Goal: Task Accomplishment & Management: Use online tool/utility

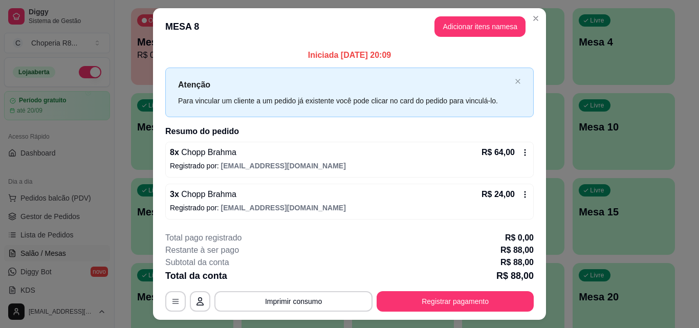
scroll to position [25, 0]
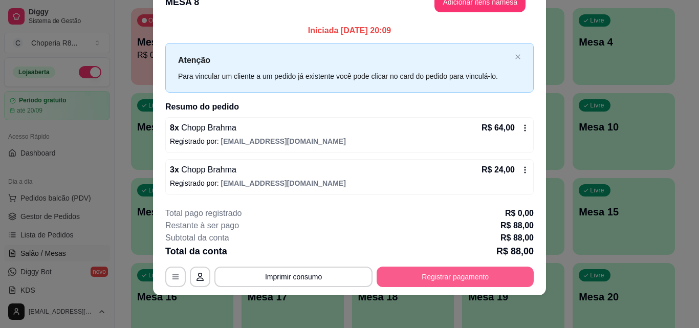
click at [419, 281] on button "Registrar pagamento" at bounding box center [454, 276] width 157 height 20
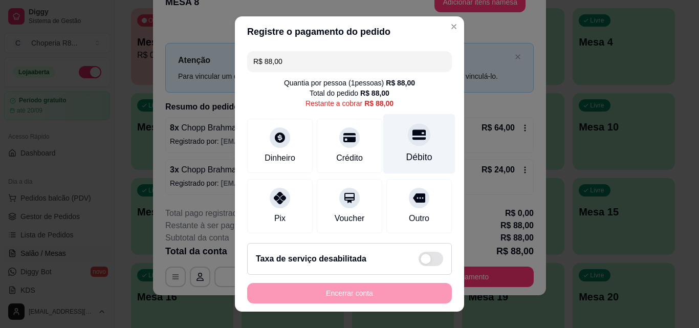
click at [397, 147] on div "Débito" at bounding box center [419, 144] width 72 height 60
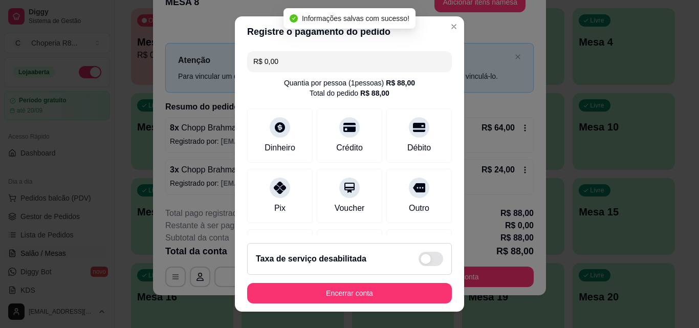
type input "R$ 0,00"
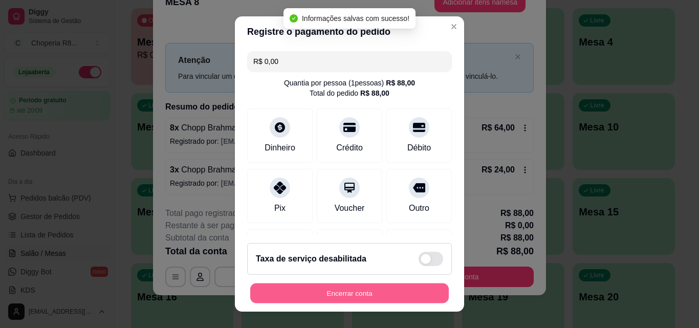
click at [323, 291] on button "Encerrar conta" at bounding box center [349, 293] width 198 height 20
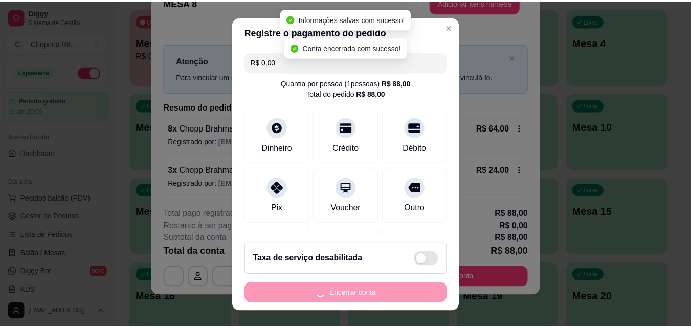
scroll to position [0, 0]
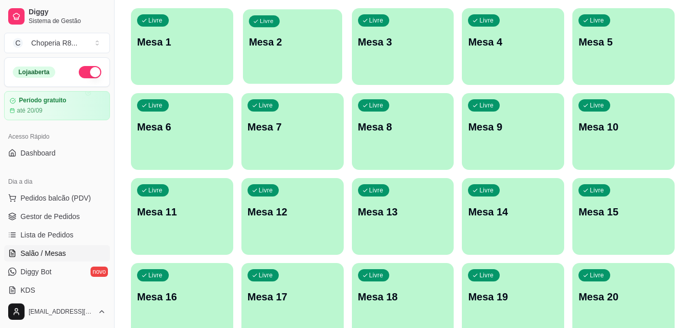
click at [260, 33] on div "Livre Mesa 2" at bounding box center [292, 40] width 99 height 62
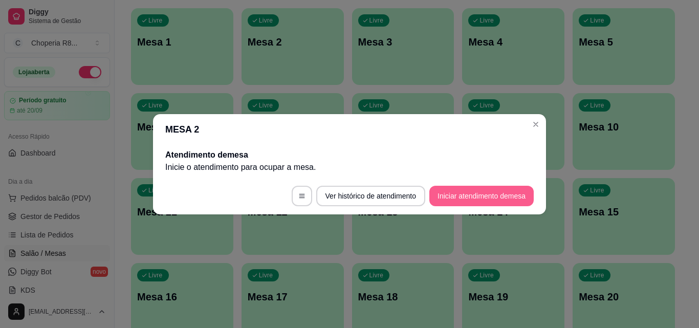
click at [527, 194] on button "Iniciar atendimento de mesa" at bounding box center [481, 196] width 104 height 20
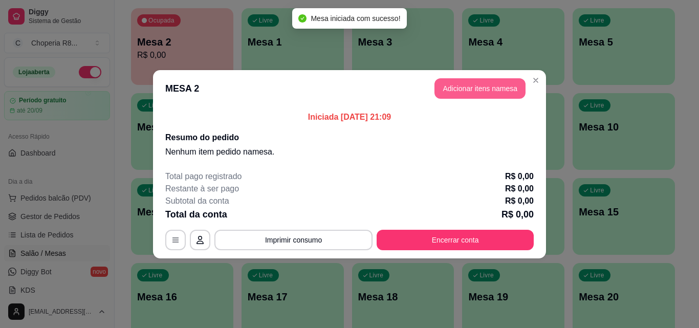
click at [462, 78] on button "Adicionar itens na mesa" at bounding box center [479, 88] width 91 height 20
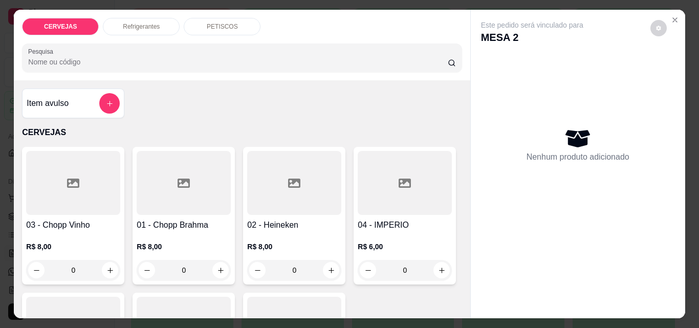
drag, startPoint x: 191, startPoint y: 263, endPoint x: 129, endPoint y: 262, distance: 61.9
click at [132, 262] on div "01 - Chopp Brahma R$ 8,00 0" at bounding box center [183, 216] width 102 height 138
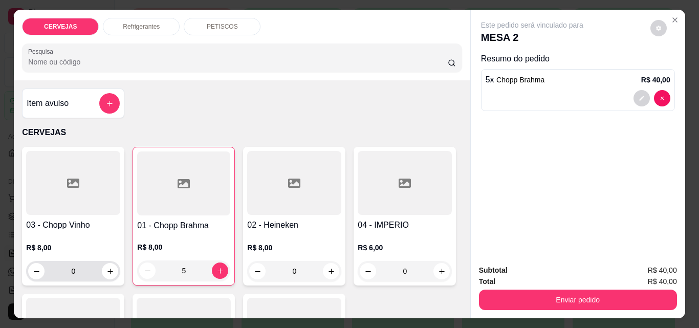
type input "5"
drag, startPoint x: 74, startPoint y: 269, endPoint x: 59, endPoint y: 267, distance: 15.4
click at [59, 267] on input "0" at bounding box center [72, 271] width 57 height 20
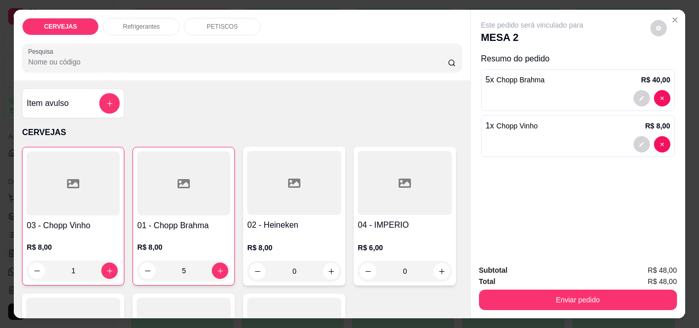
type input "1"
click at [611, 306] on div "Subtotal R$ 48,00 Total R$ 48,00 Enviar pedido" at bounding box center [577, 287] width 214 height 62
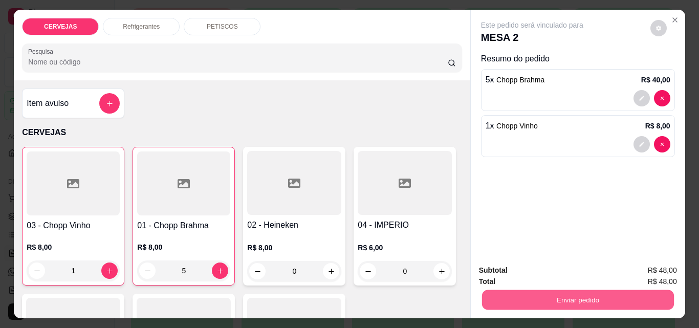
click at [613, 293] on button "Enviar pedido" at bounding box center [577, 299] width 192 height 20
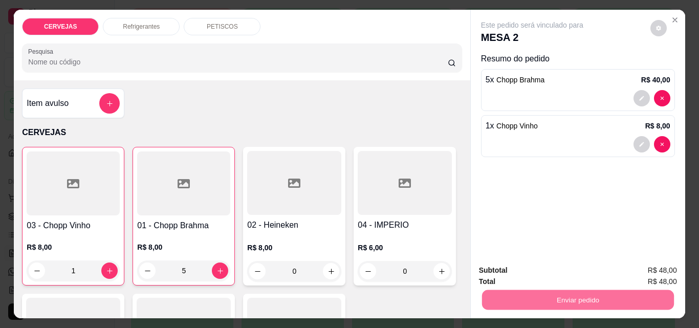
click at [545, 273] on button "Não registrar e enviar pedido" at bounding box center [543, 270] width 106 height 19
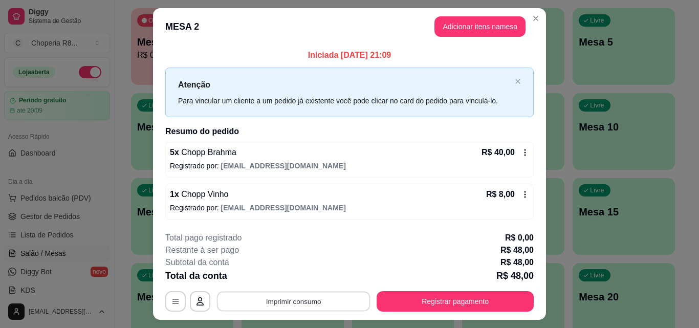
click at [291, 300] on button "Imprimir consumo" at bounding box center [293, 301] width 153 height 20
click at [290, 282] on button "IMPRESSORA" at bounding box center [293, 278] width 74 height 16
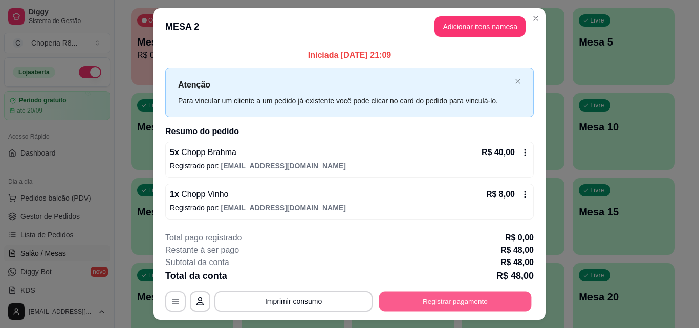
click at [521, 299] on button "Registrar pagamento" at bounding box center [455, 301] width 152 height 20
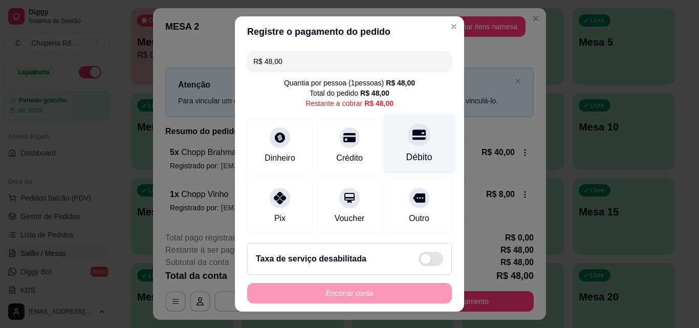
click at [415, 143] on div "Débito" at bounding box center [419, 144] width 72 height 60
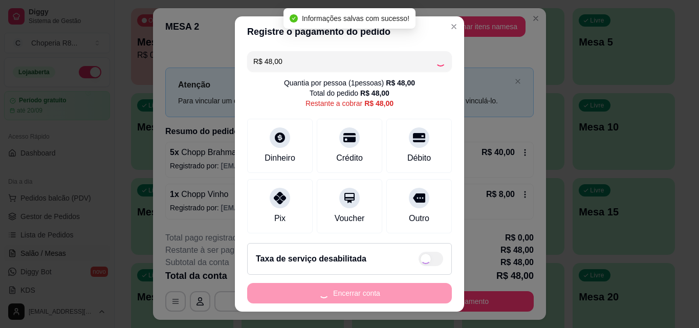
type input "R$ 0,00"
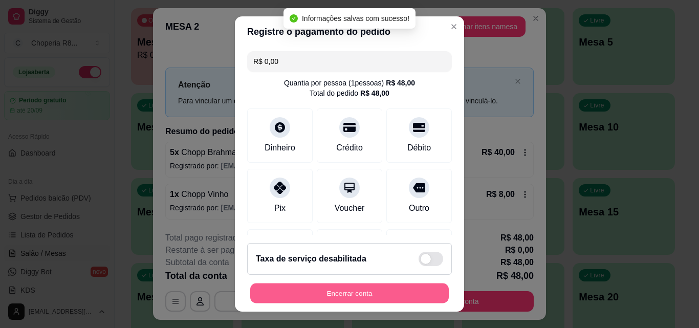
click at [359, 291] on button "Encerrar conta" at bounding box center [349, 293] width 198 height 20
